Goal: Transaction & Acquisition: Purchase product/service

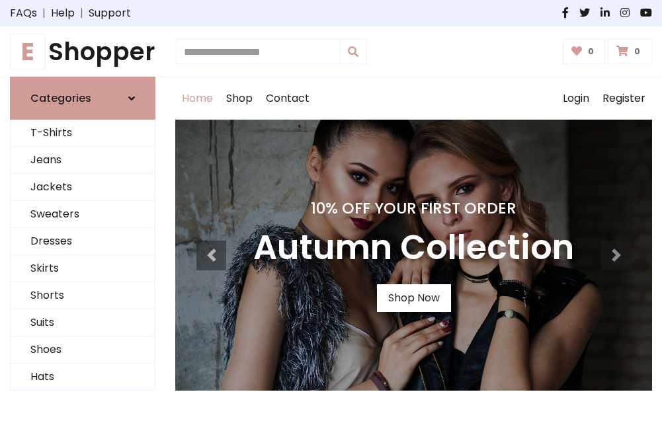
click at [331, 212] on h4 "10% Off Your First Order" at bounding box center [413, 208] width 321 height 19
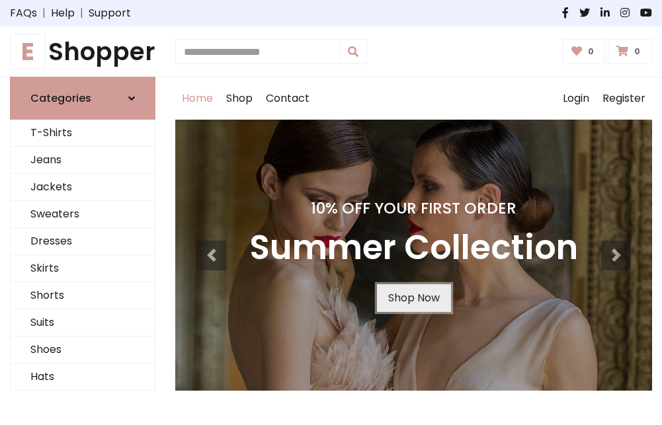
click at [413, 298] on link "Shop Now" at bounding box center [414, 298] width 74 height 28
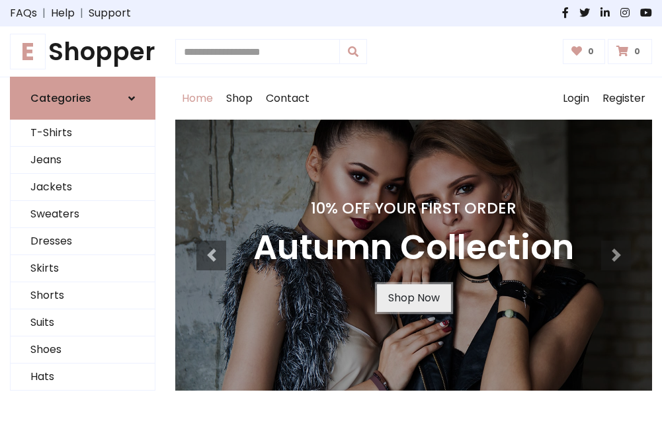
click at [413, 298] on link "Shop Now" at bounding box center [414, 298] width 74 height 28
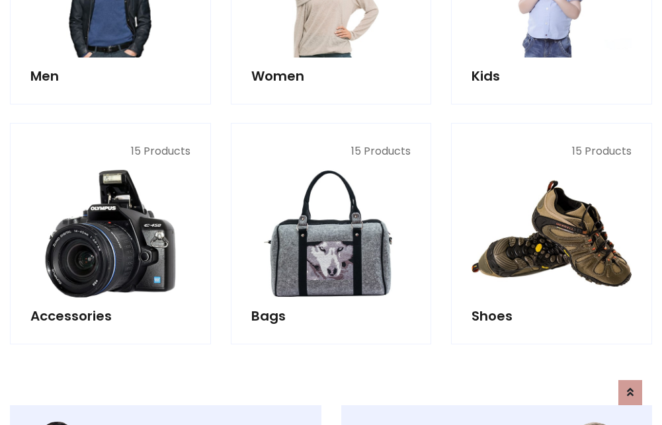
scroll to position [1319, 0]
